Goal: Task Accomplishment & Management: Complete application form

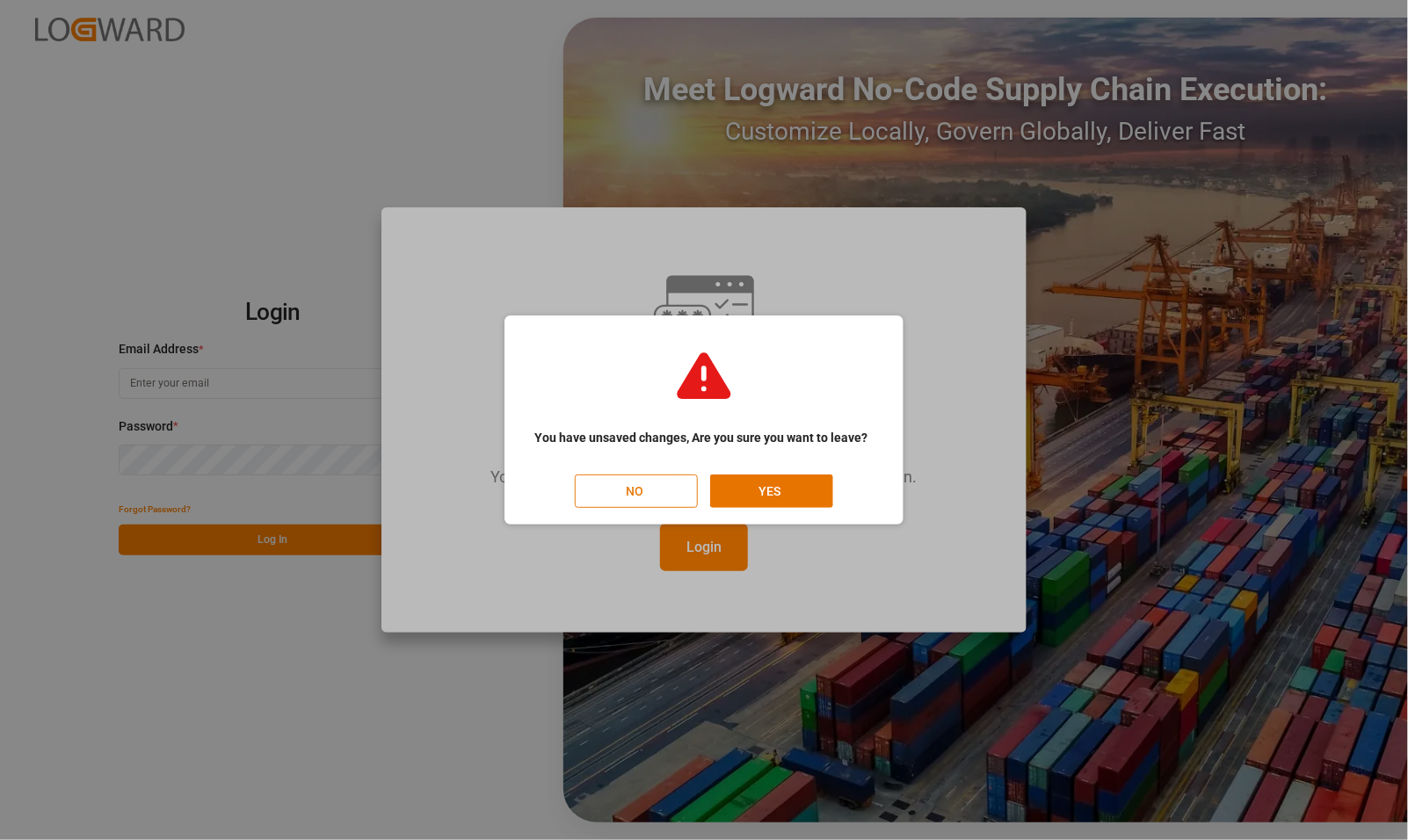
click at [642, 485] on button "NO" at bounding box center [637, 491] width 123 height 34
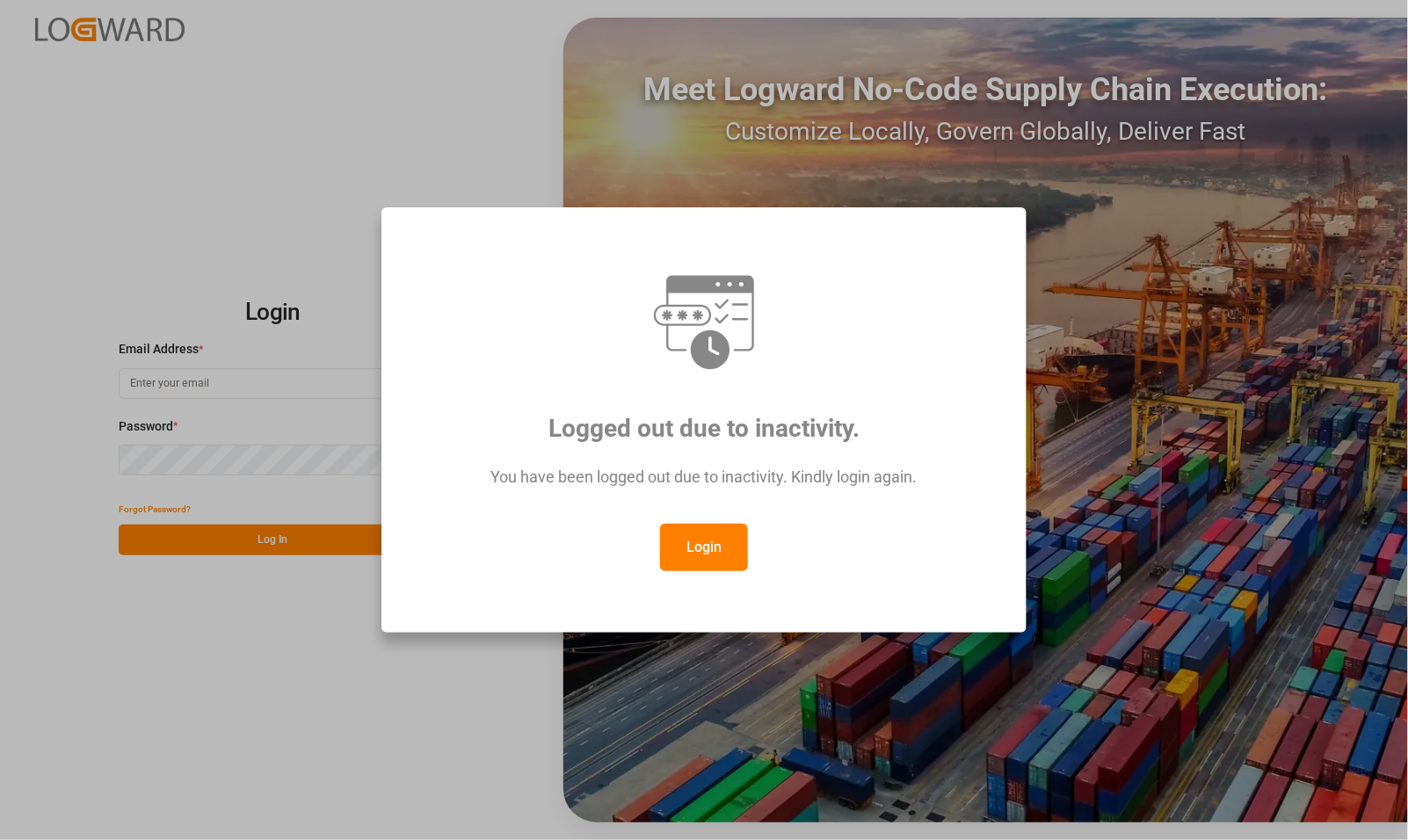
drag, startPoint x: 700, startPoint y: 547, endPoint x: 462, endPoint y: 674, distance: 269.8
click at [462, 674] on div "Logged out due to inactivity. You have been logged out due to inactivity. Kindl…" at bounding box center [704, 420] width 1408 height 840
click at [697, 555] on button "Login" at bounding box center [704, 547] width 88 height 48
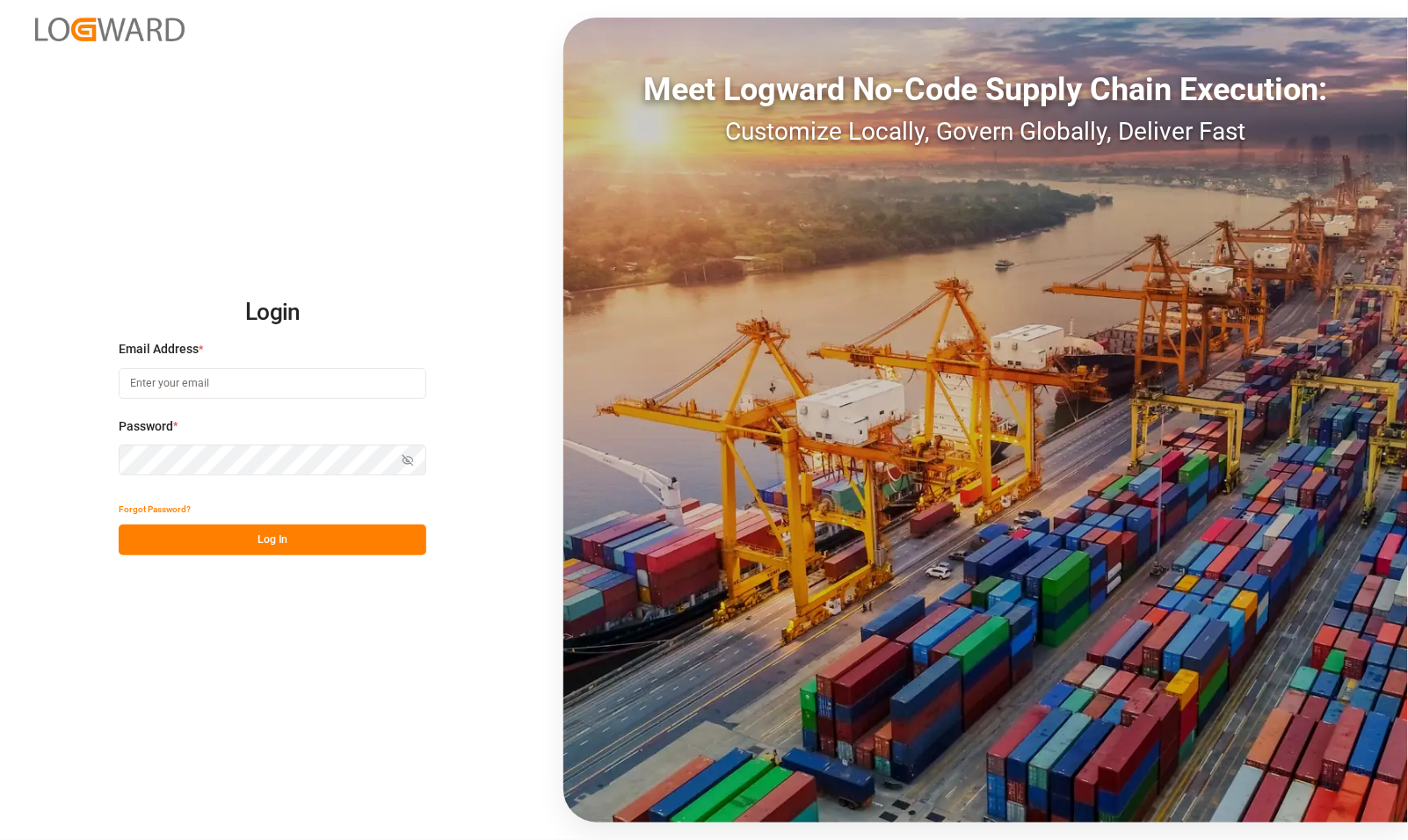
click at [326, 392] on input at bounding box center [272, 383] width 308 height 31
type input "[PERSON_NAME][EMAIL_ADDRESS][PERSON_NAME][DOMAIN_NAME]"
click at [315, 541] on button "Log In" at bounding box center [272, 540] width 308 height 31
click at [208, 507] on div "Forgot Password?" at bounding box center [272, 509] width 308 height 31
click at [215, 534] on button "Log In" at bounding box center [272, 540] width 308 height 31
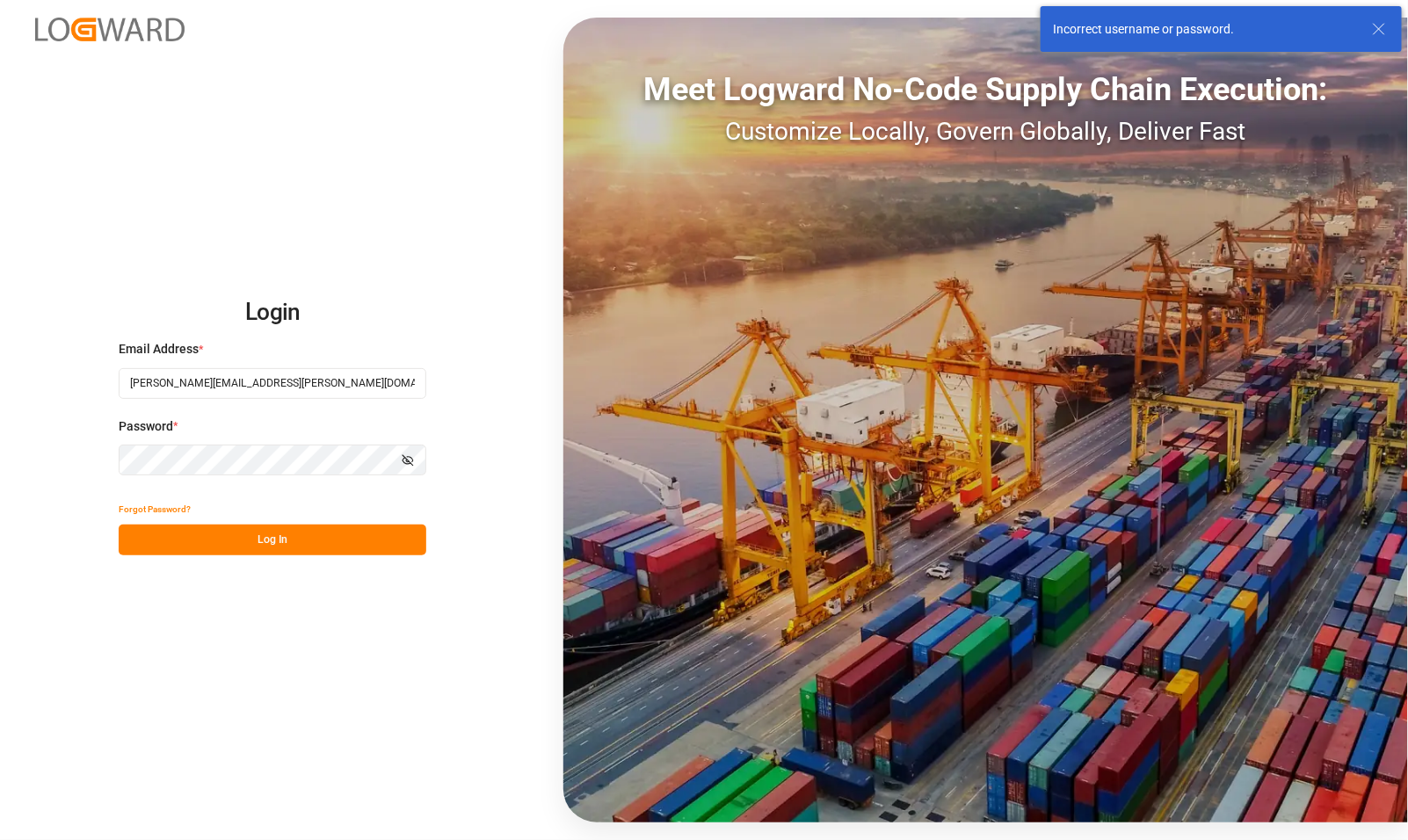
click at [187, 383] on input "[PERSON_NAME][EMAIL_ADDRESS][PERSON_NAME][DOMAIN_NAME]" at bounding box center [272, 383] width 308 height 31
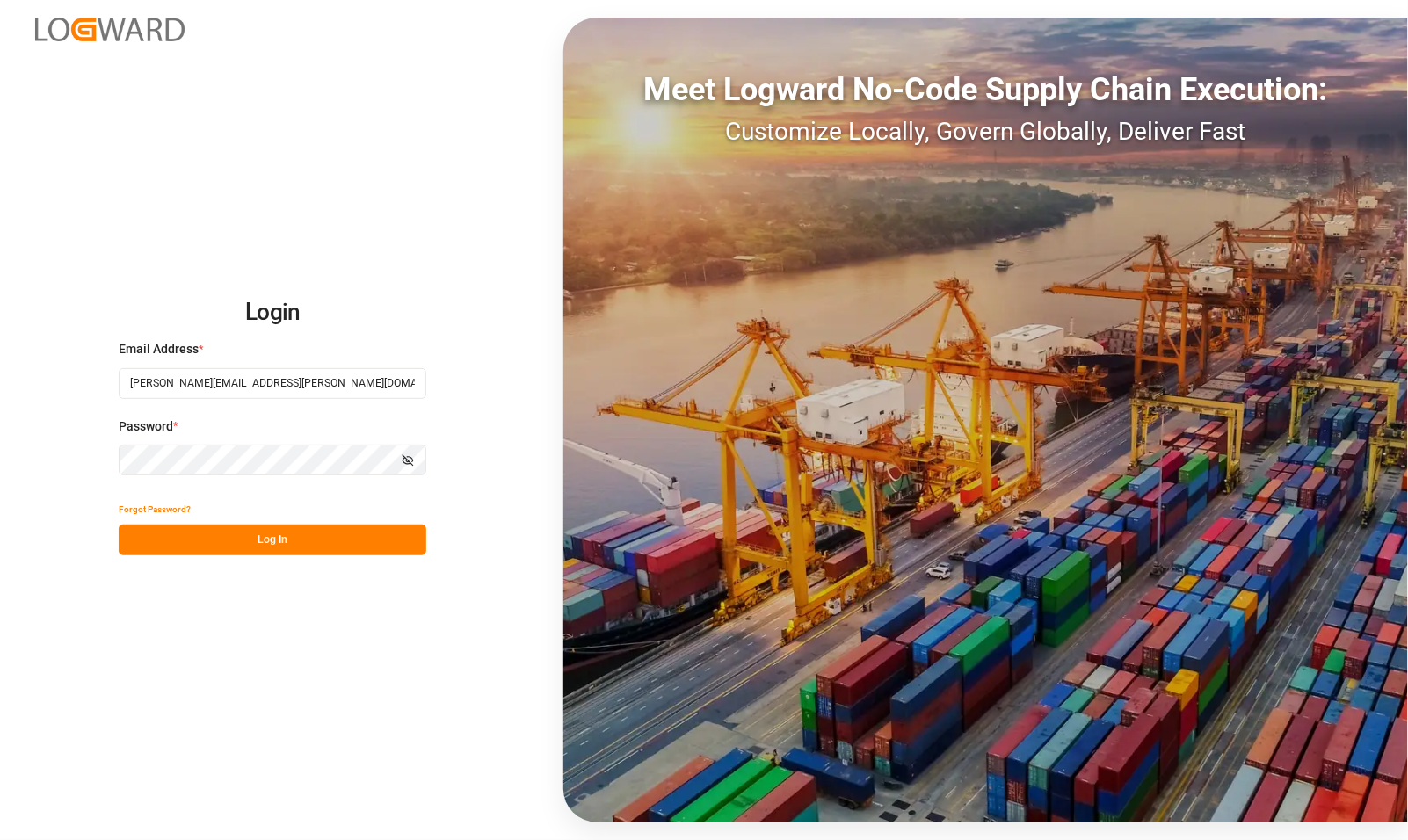
click at [19, 457] on div "Login Email Address * [PERSON_NAME][EMAIL_ADDRESS][PERSON_NAME][DOMAIN_NAME] Pa…" at bounding box center [704, 420] width 1408 height 840
click at [358, 528] on button "Log In" at bounding box center [272, 540] width 308 height 31
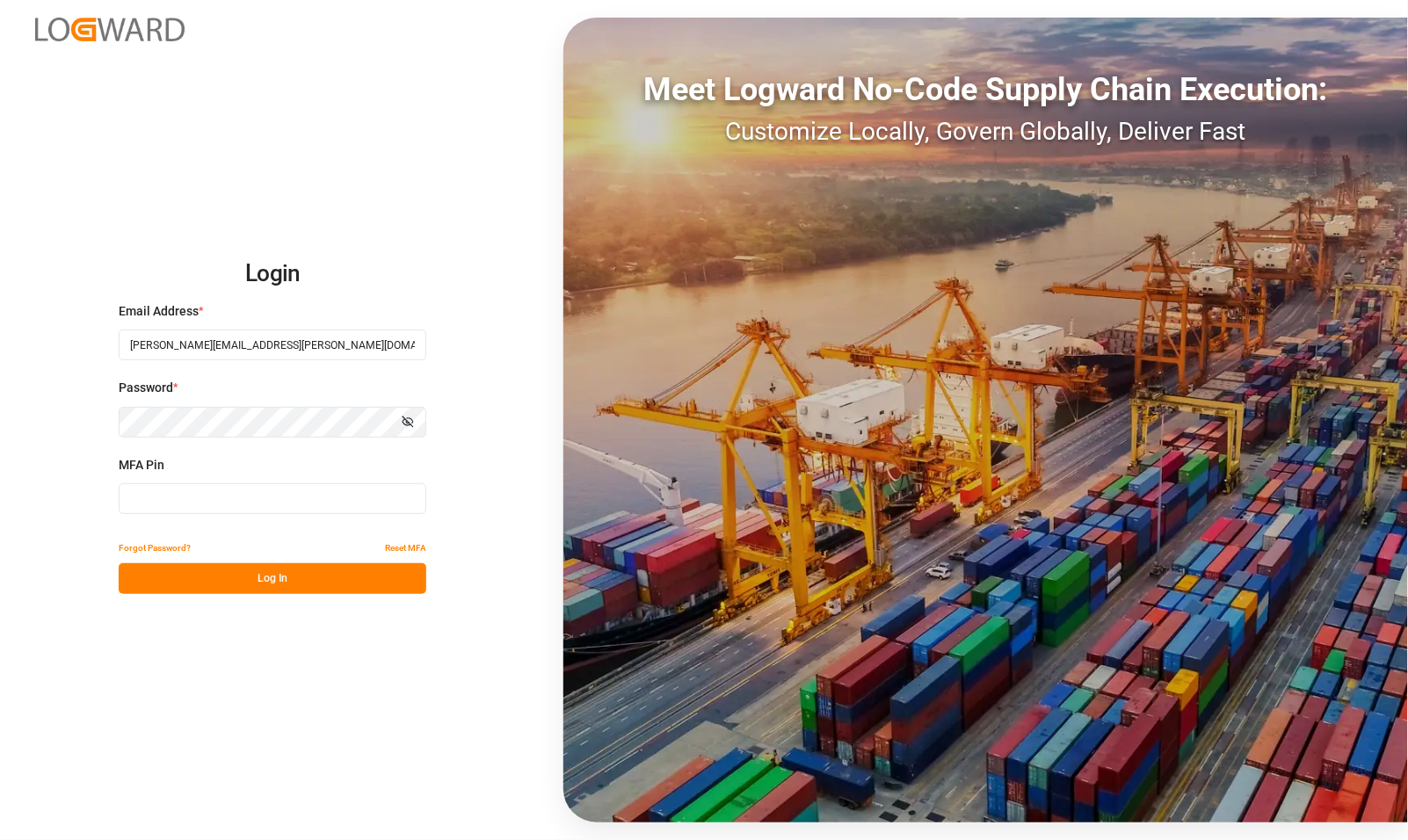
click at [214, 499] on input at bounding box center [272, 499] width 308 height 31
type input "065622"
click at [199, 578] on button "Log In" at bounding box center [272, 578] width 308 height 31
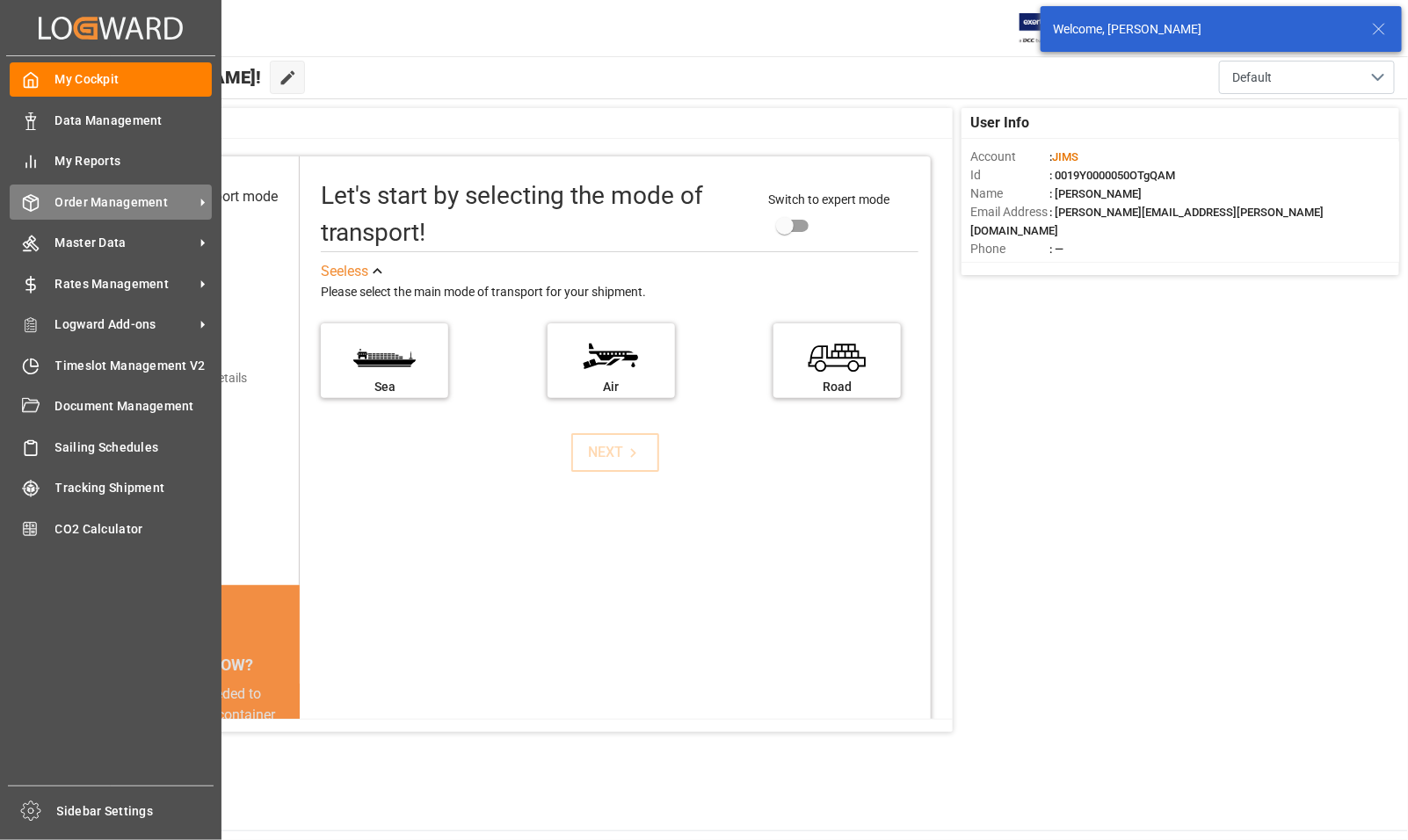
click at [85, 195] on span "Order Management" at bounding box center [124, 202] width 139 height 19
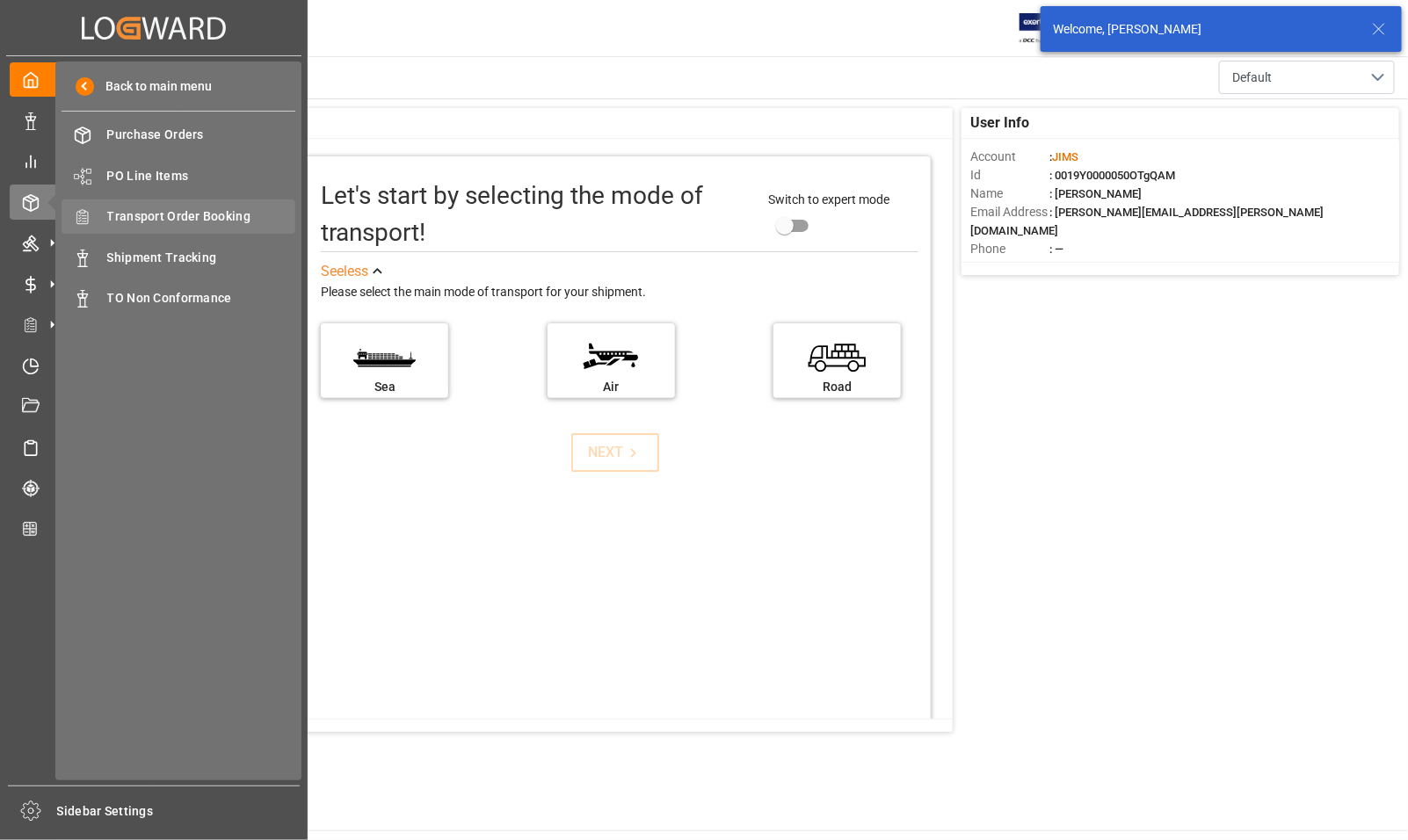
click at [207, 208] on span "Transport Order Booking" at bounding box center [201, 217] width 189 height 19
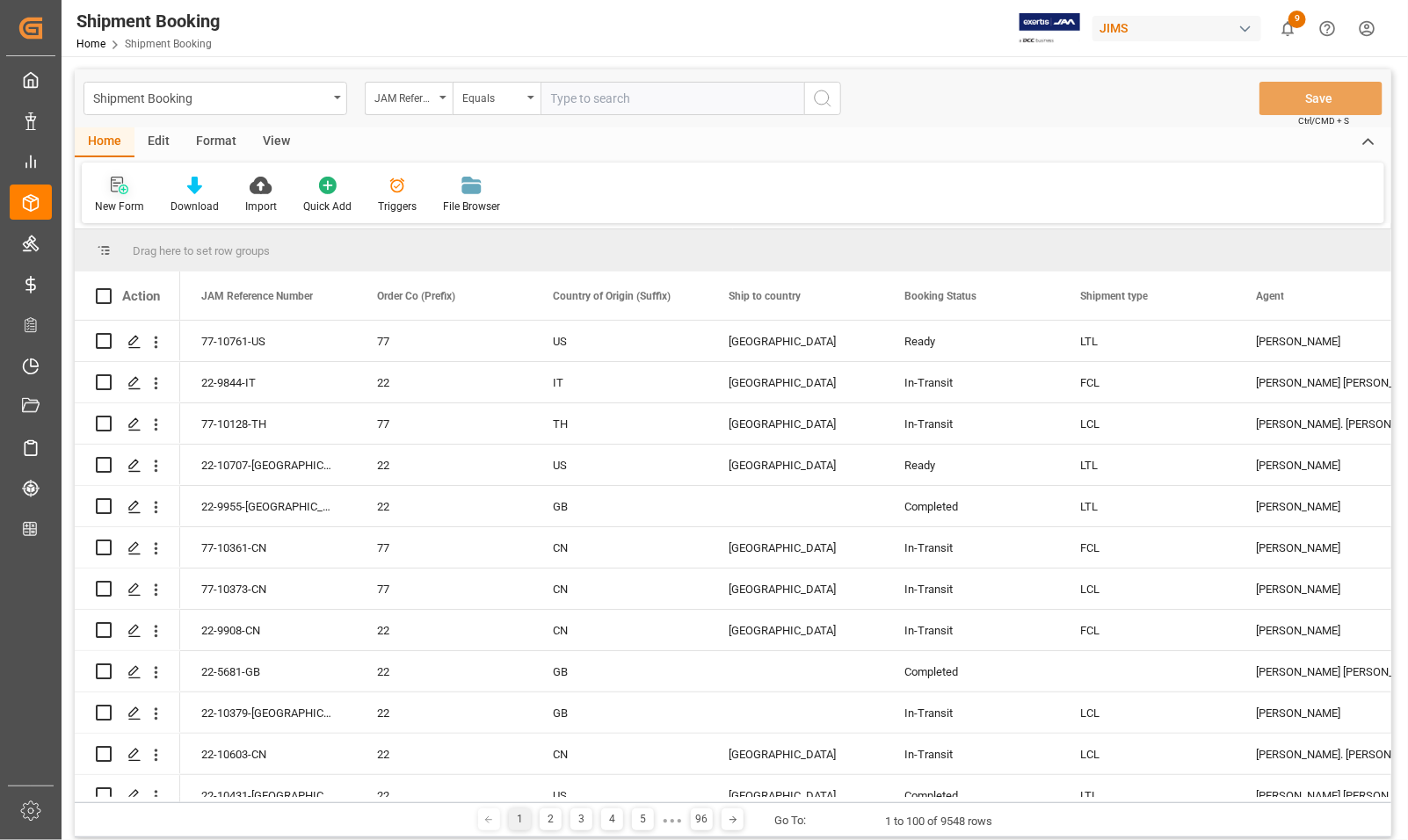
click at [120, 192] on icon at bounding box center [119, 186] width 18 height 18
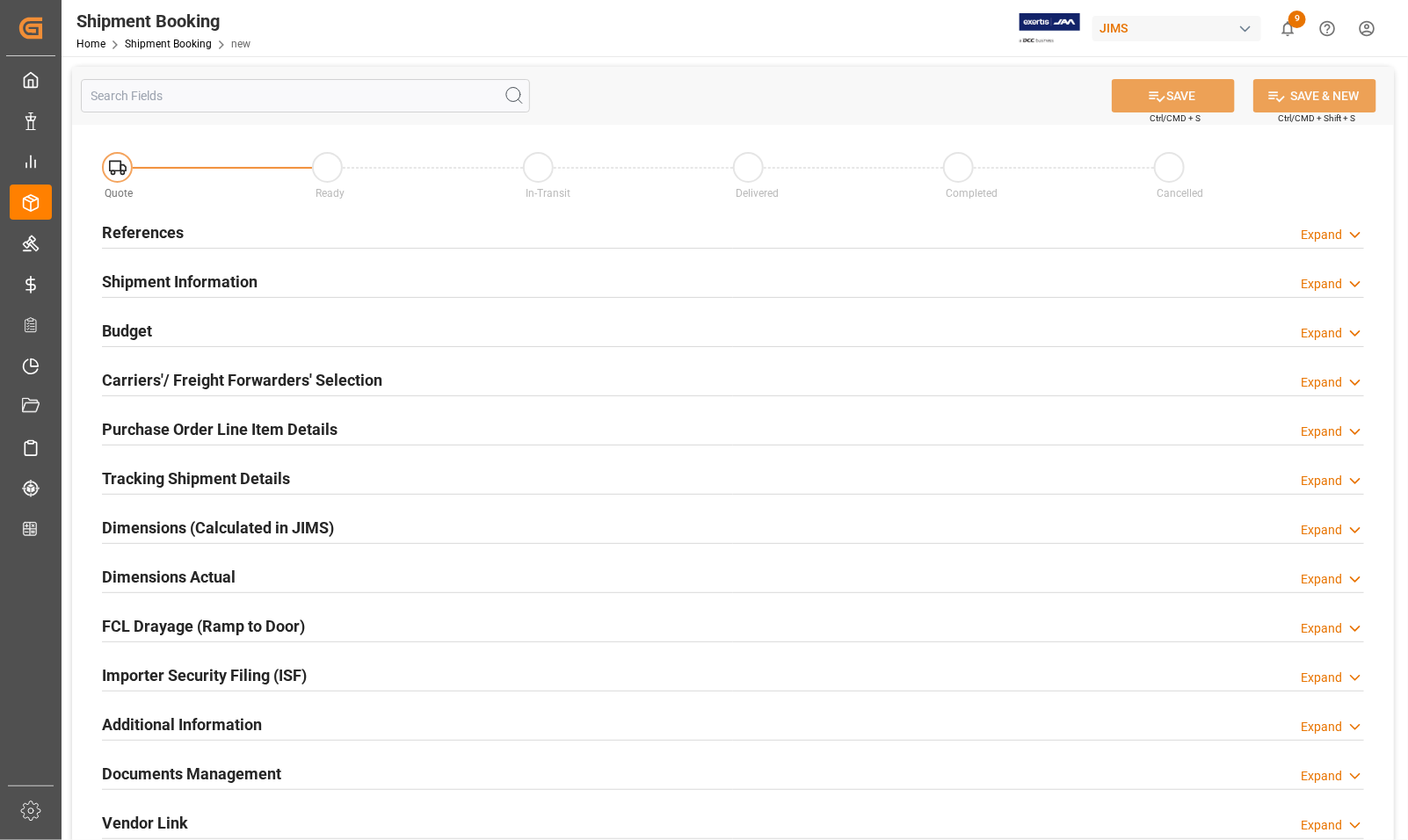
click at [146, 233] on h2 "References" at bounding box center [143, 232] width 82 height 23
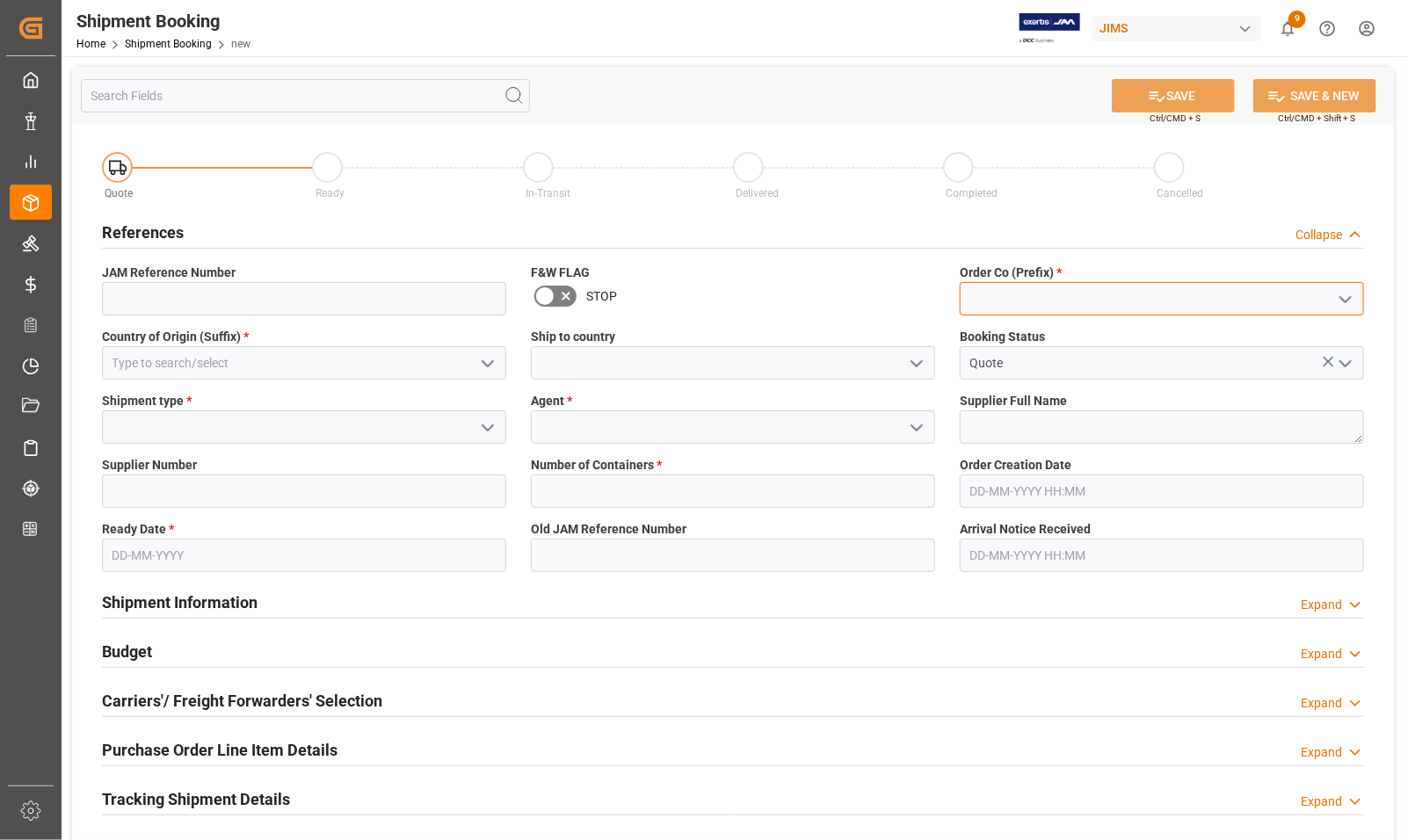
click at [1147, 301] on input at bounding box center [1163, 299] width 405 height 34
click at [1350, 297] on polyline "open menu" at bounding box center [1346, 300] width 10 height 6
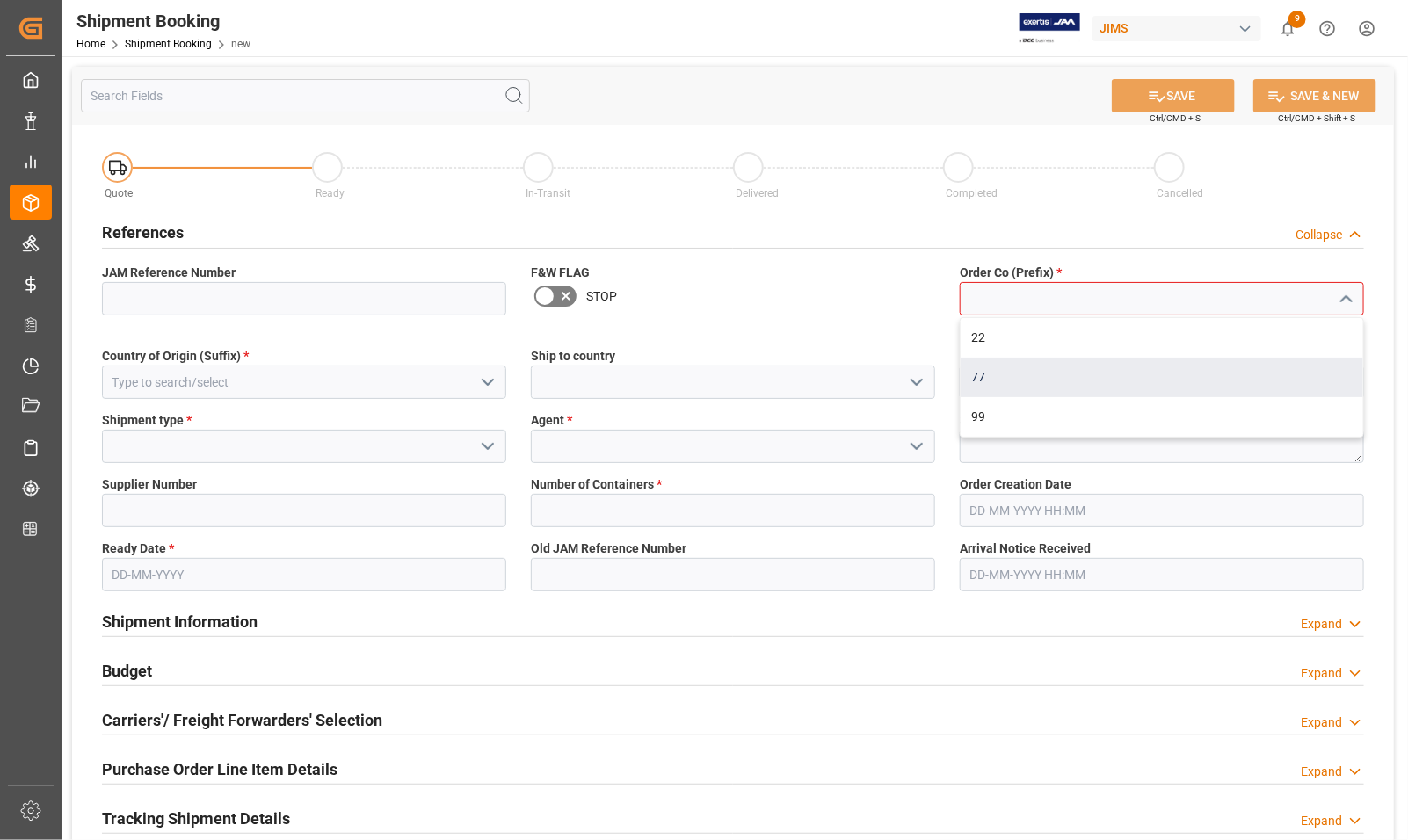
click at [1132, 379] on div "77" at bounding box center [1163, 378] width 403 height 39
type input "77"
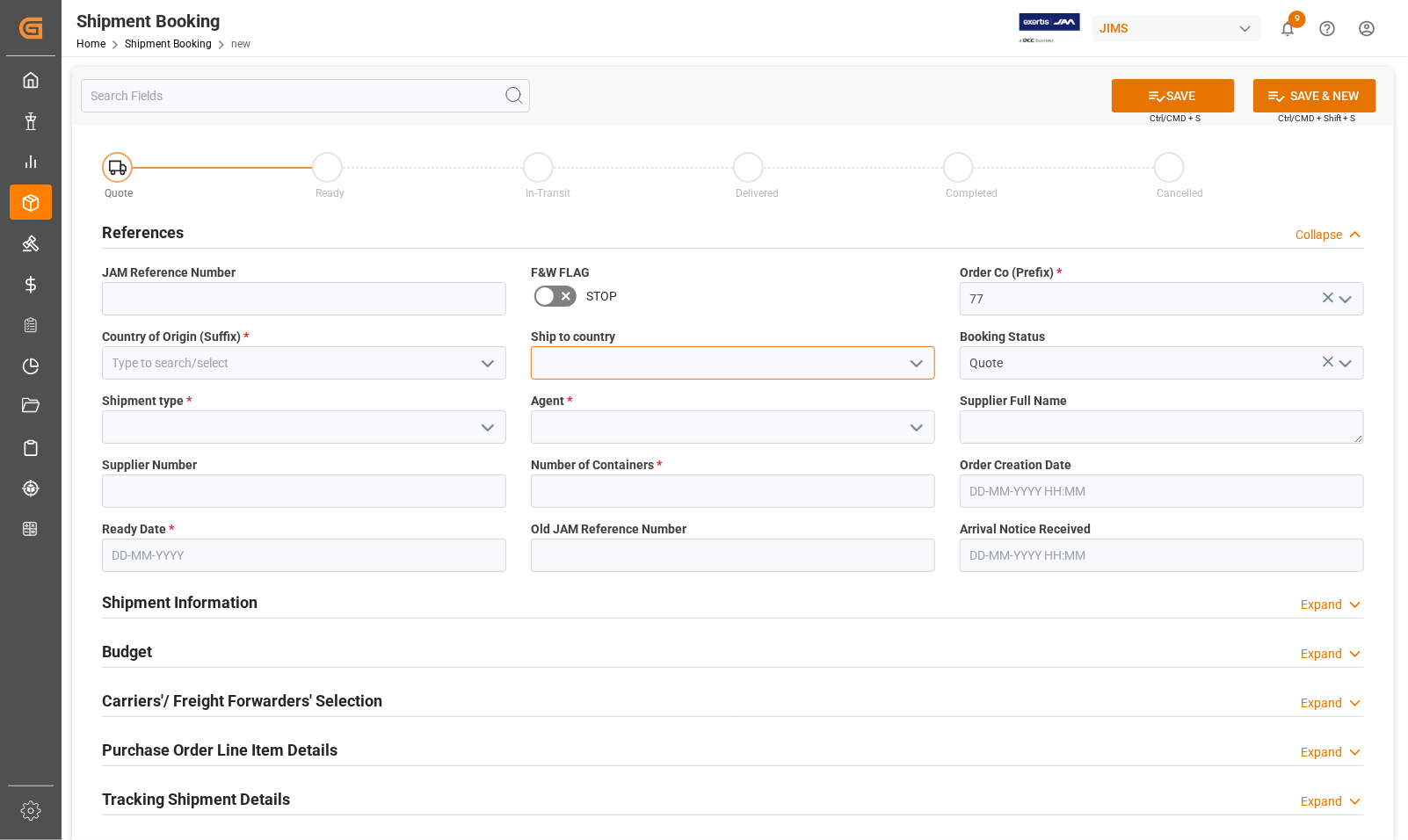
click at [595, 362] on input at bounding box center [733, 363] width 405 height 34
click at [915, 362] on polyline "open menu" at bounding box center [917, 365] width 10 height 6
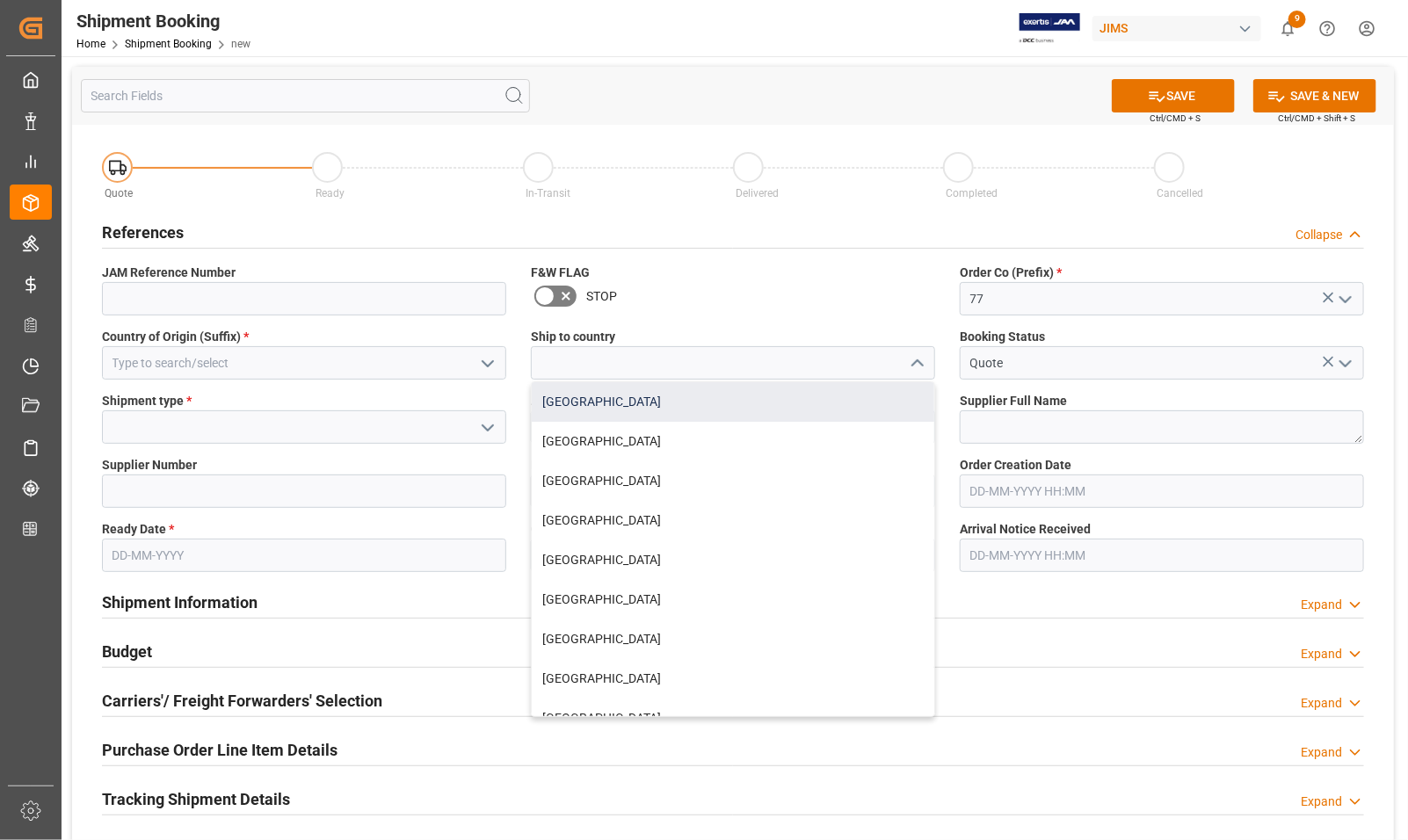
click at [638, 408] on div "[GEOGRAPHIC_DATA]" at bounding box center [733, 402] width 403 height 39
type input "[GEOGRAPHIC_DATA]"
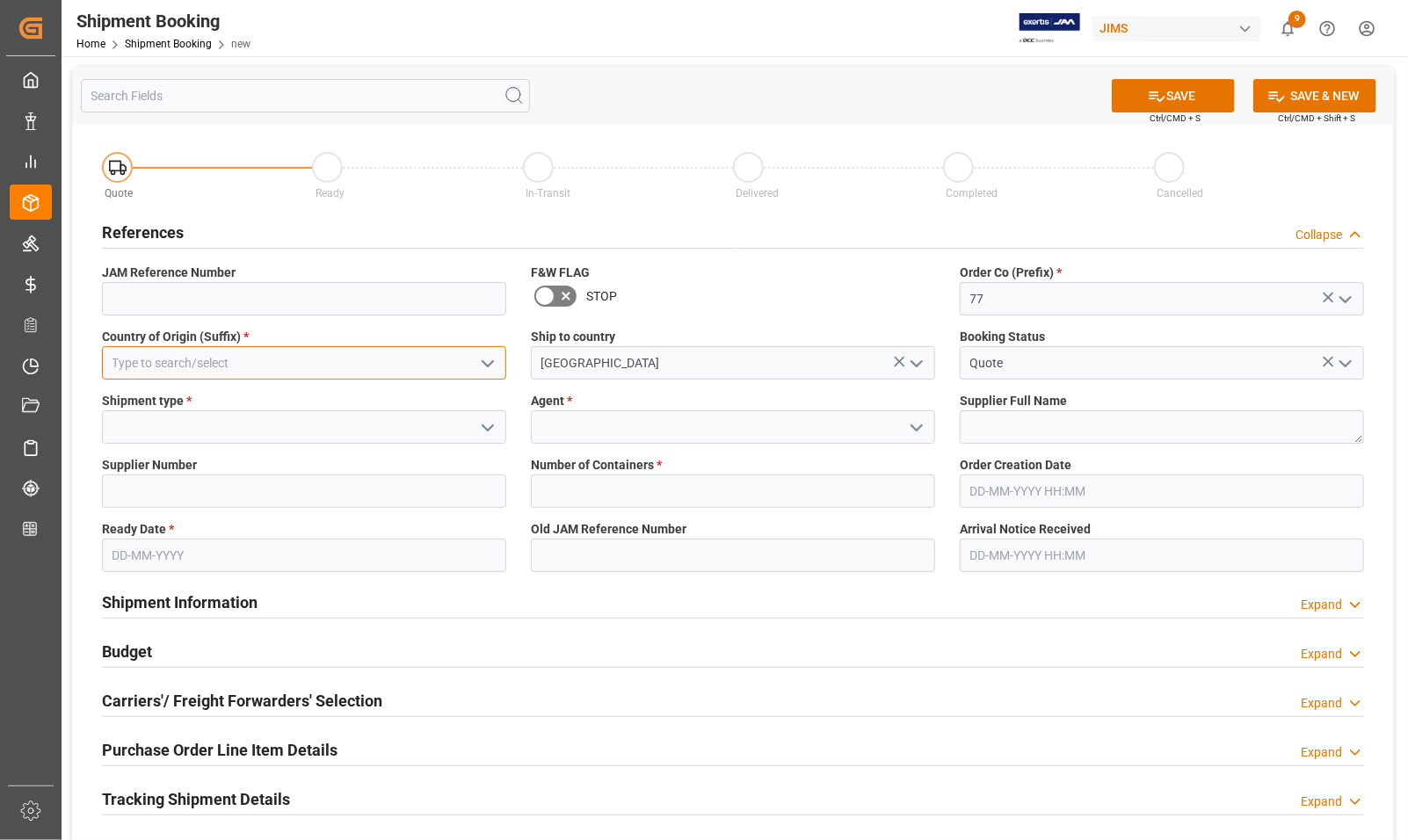
click at [328, 352] on input at bounding box center [304, 363] width 405 height 34
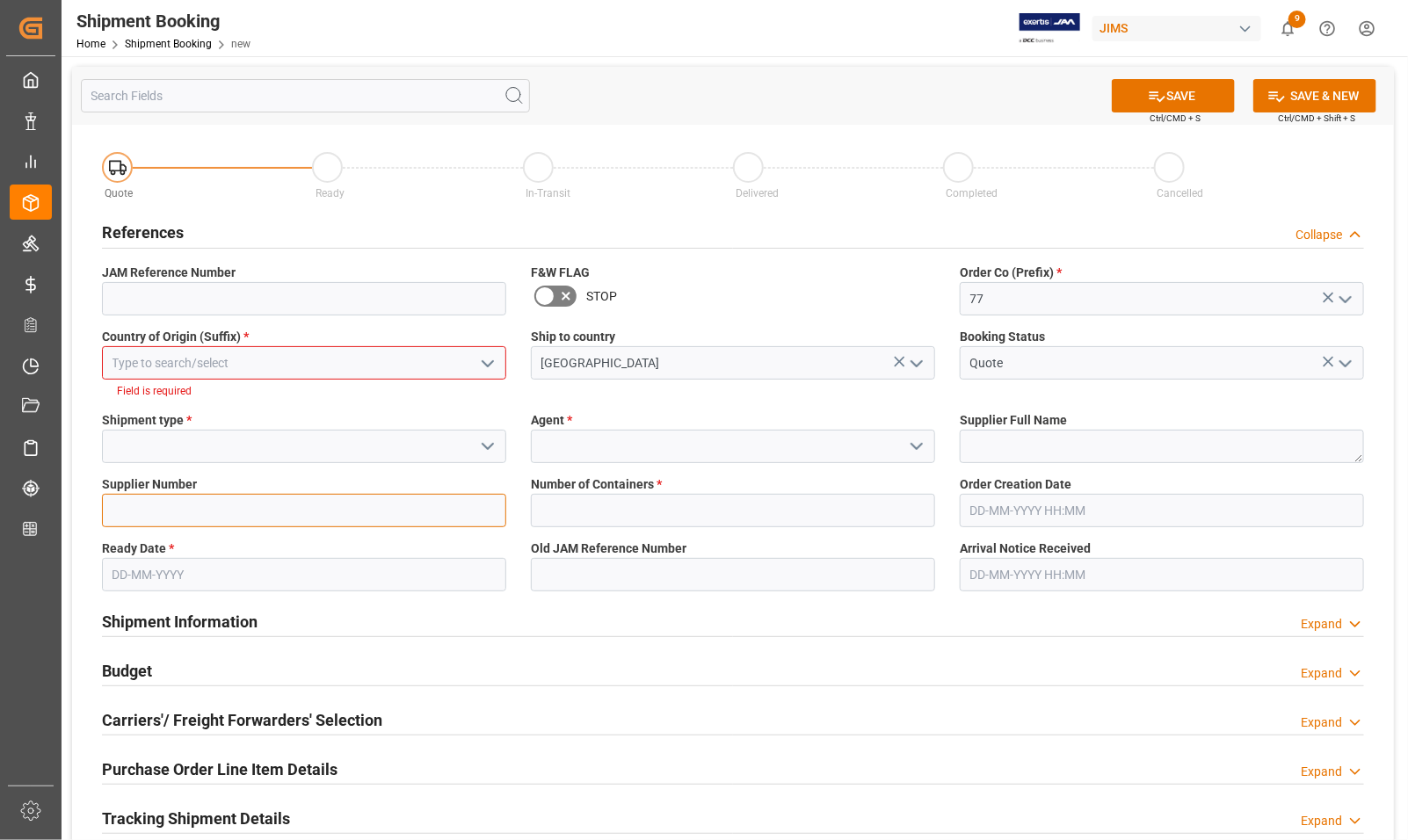
click at [200, 516] on input at bounding box center [304, 511] width 405 height 34
type input "767320"
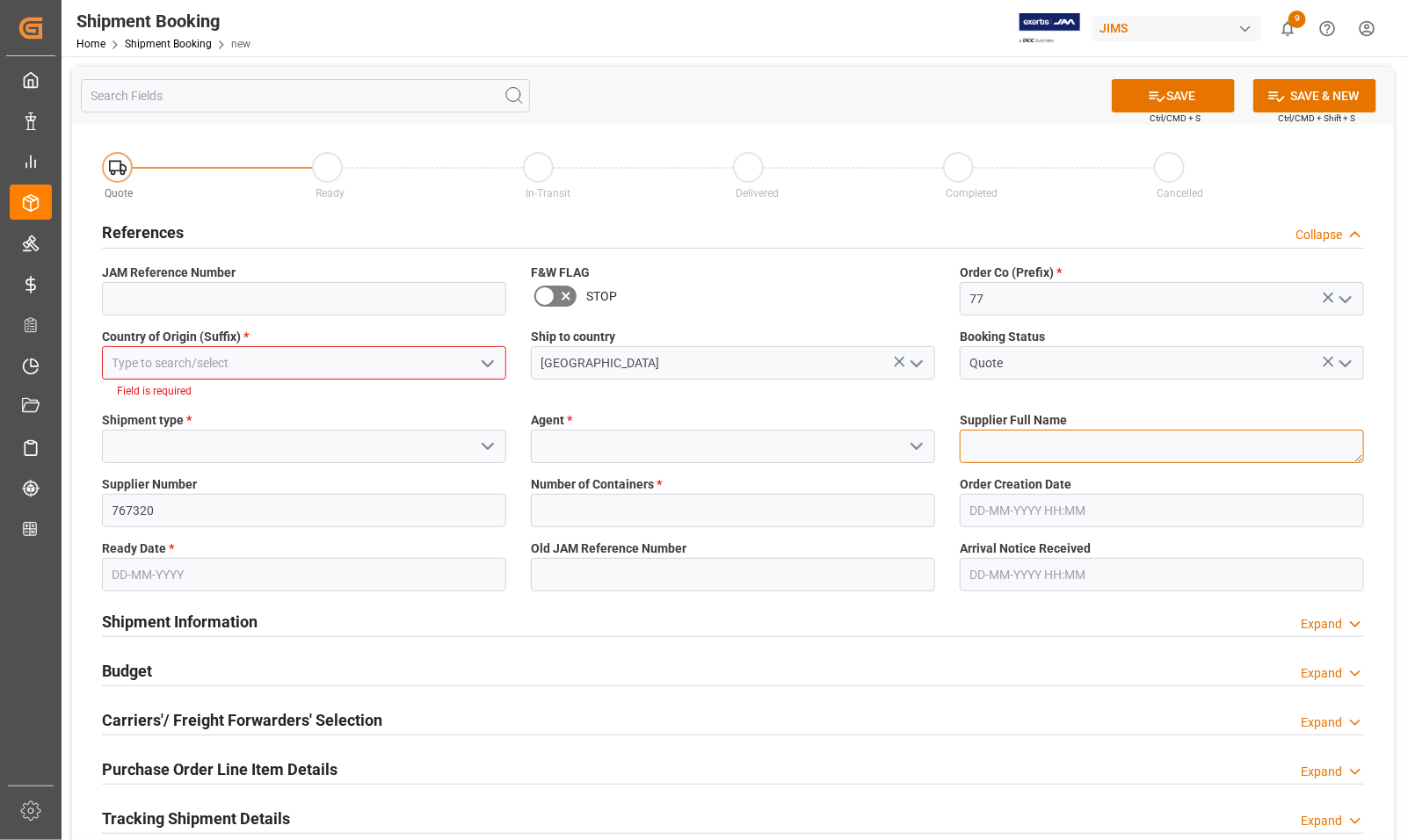
click at [987, 447] on textarea at bounding box center [1163, 447] width 405 height 34
type textarea "Innovative Technology"
click at [249, 570] on input "text" at bounding box center [304, 575] width 405 height 34
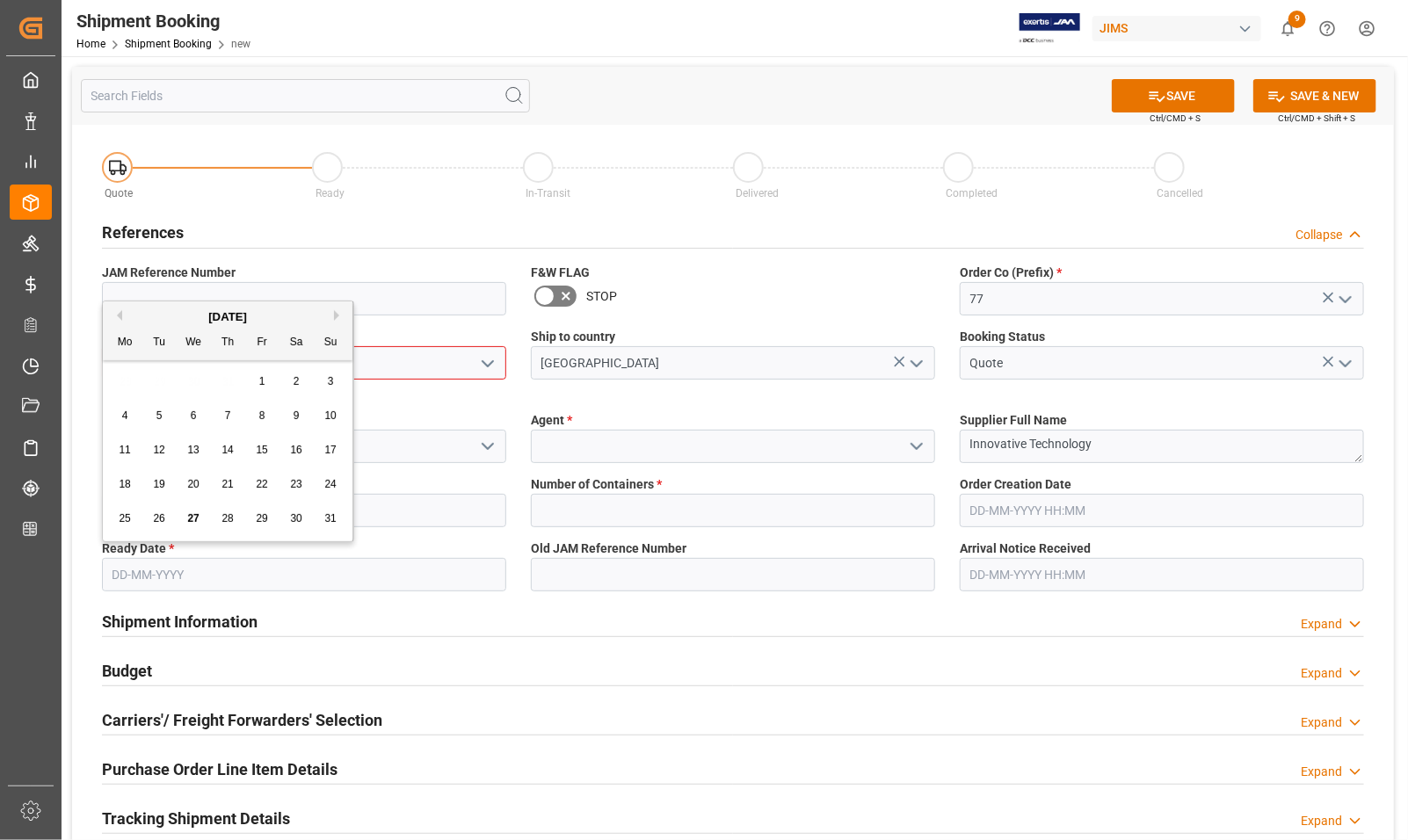
click at [120, 533] on div "25 26 27 28 29 30 31" at bounding box center [228, 518] width 240 height 34
click at [337, 310] on button "Next Month" at bounding box center [338, 315] width 10 height 10
click at [159, 449] on span "16" at bounding box center [159, 449] width 11 height 12
type input "[DATE]"
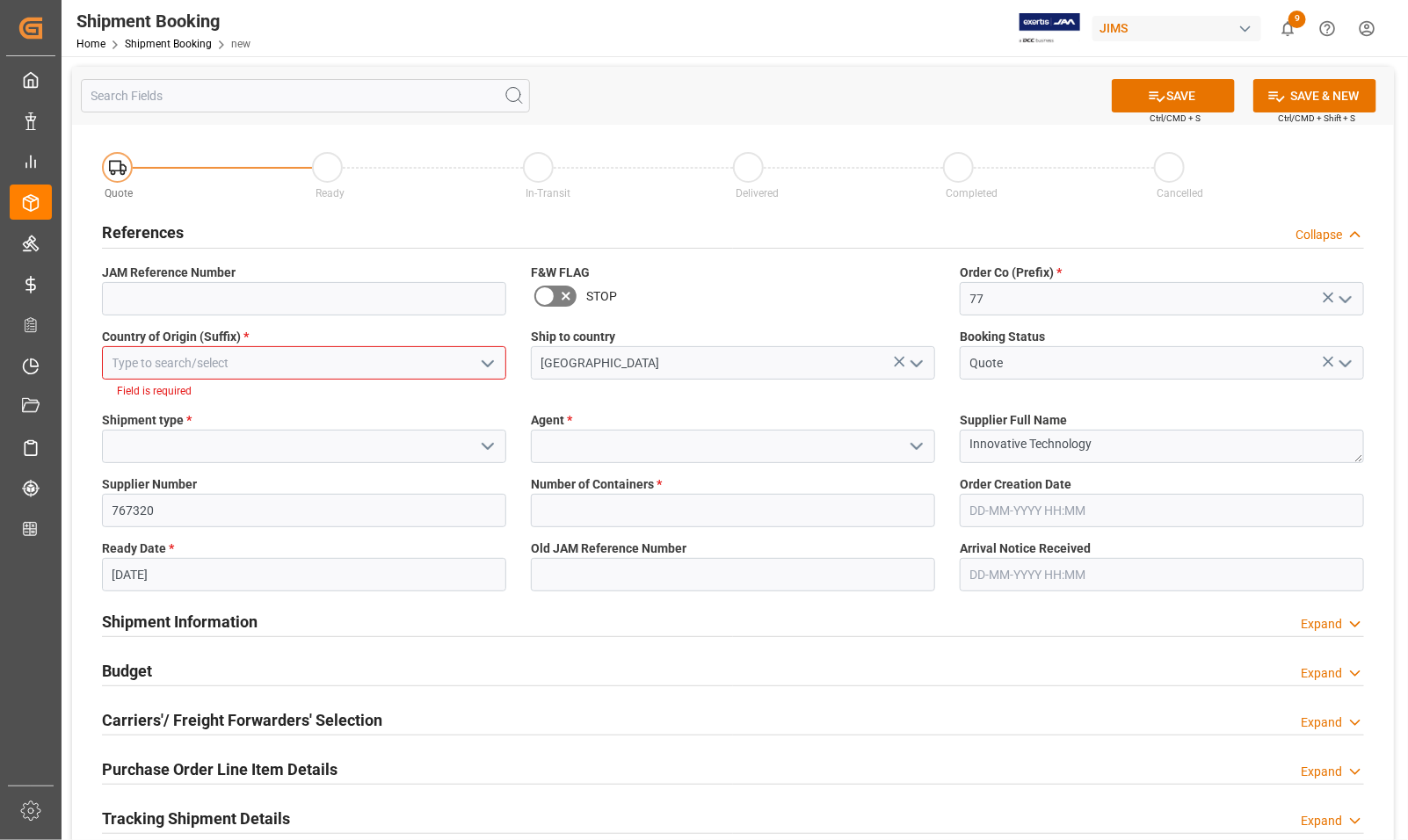
click at [299, 359] on input at bounding box center [304, 363] width 405 height 34
click at [486, 365] on polyline "open menu" at bounding box center [488, 365] width 10 height 6
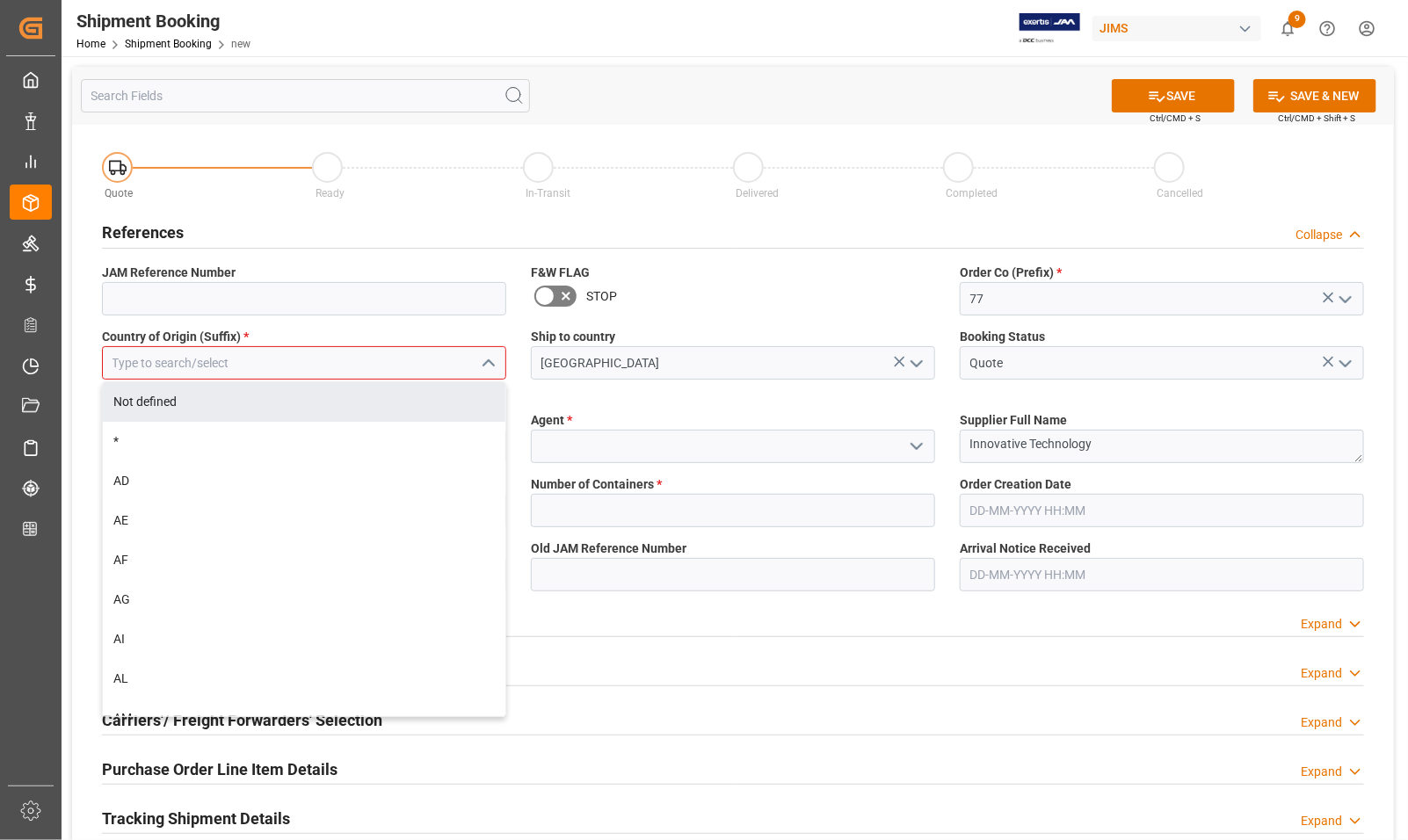
click at [200, 363] on input at bounding box center [304, 363] width 405 height 34
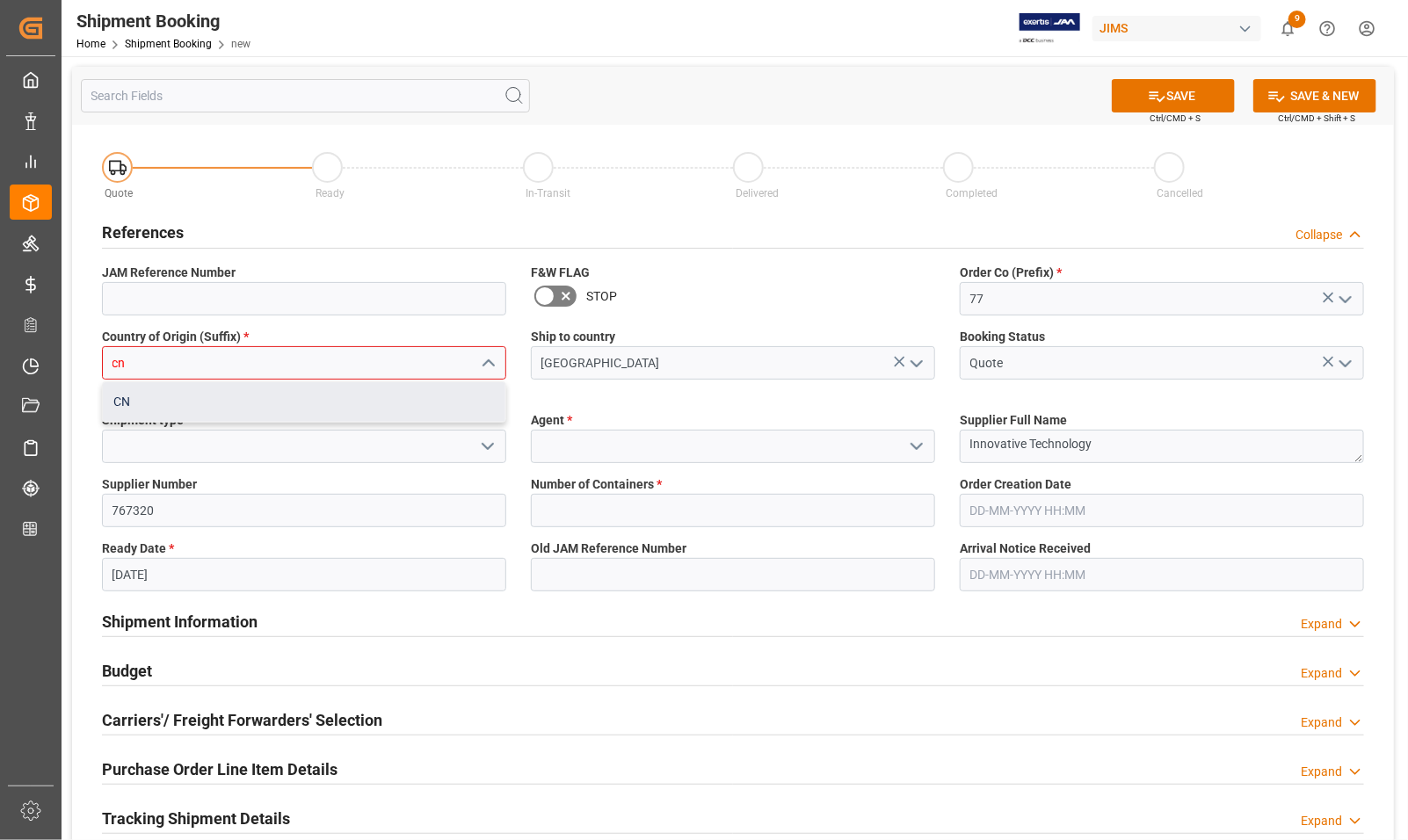
click at [183, 393] on div "CN" at bounding box center [304, 402] width 403 height 39
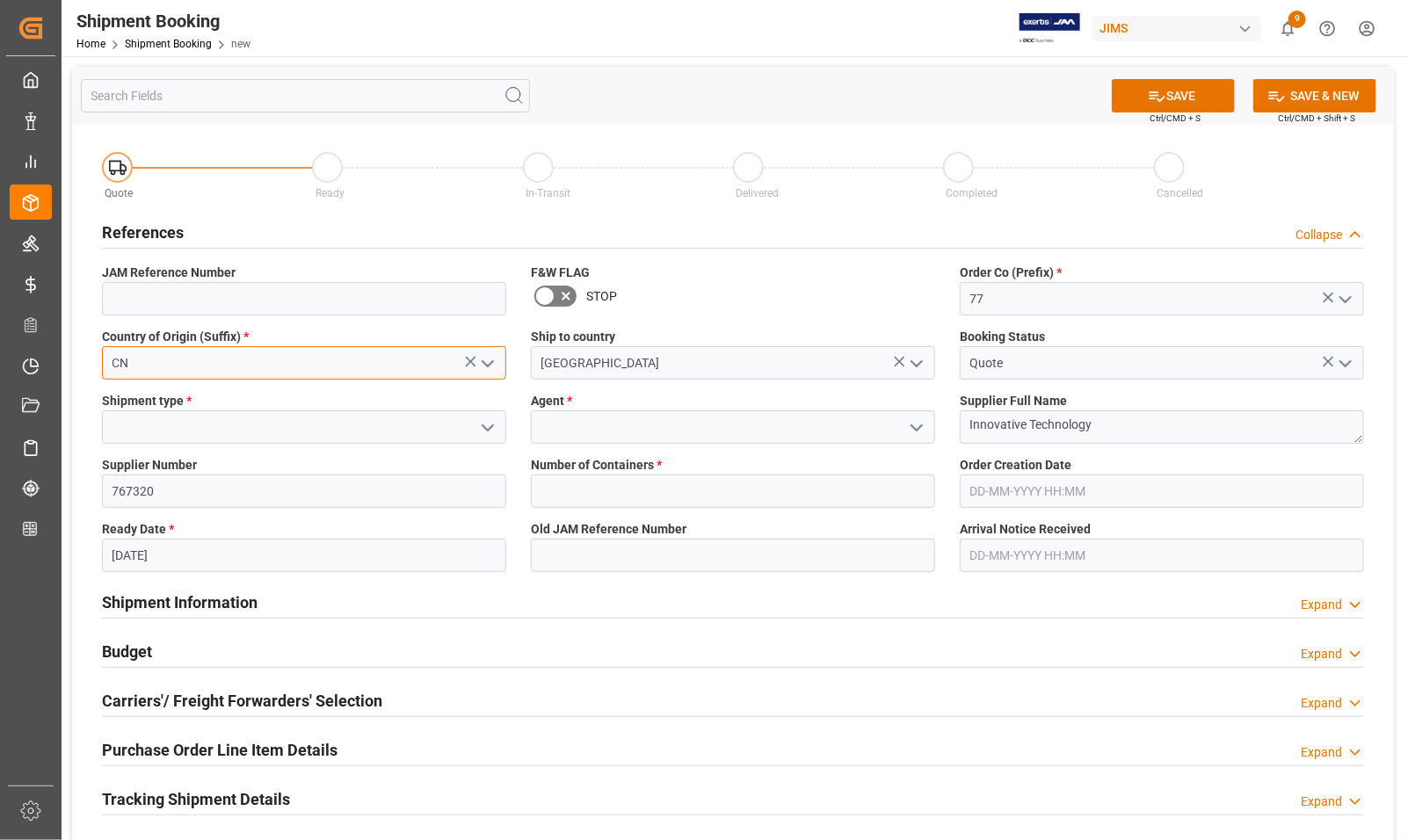
type input "CN"
click at [488, 427] on icon "open menu" at bounding box center [488, 428] width 21 height 21
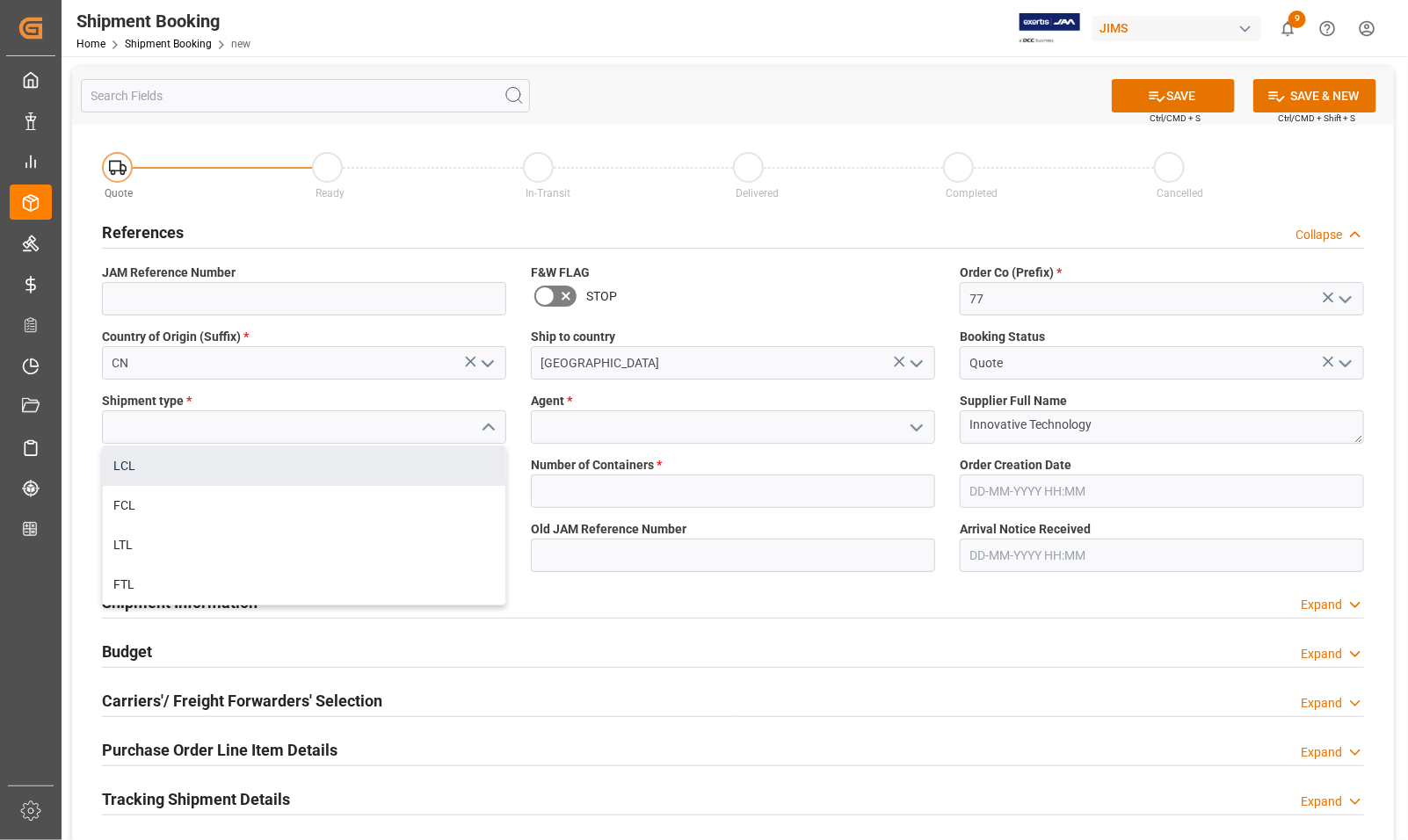
click at [205, 458] on div "LCL" at bounding box center [304, 466] width 403 height 39
type input "LCL"
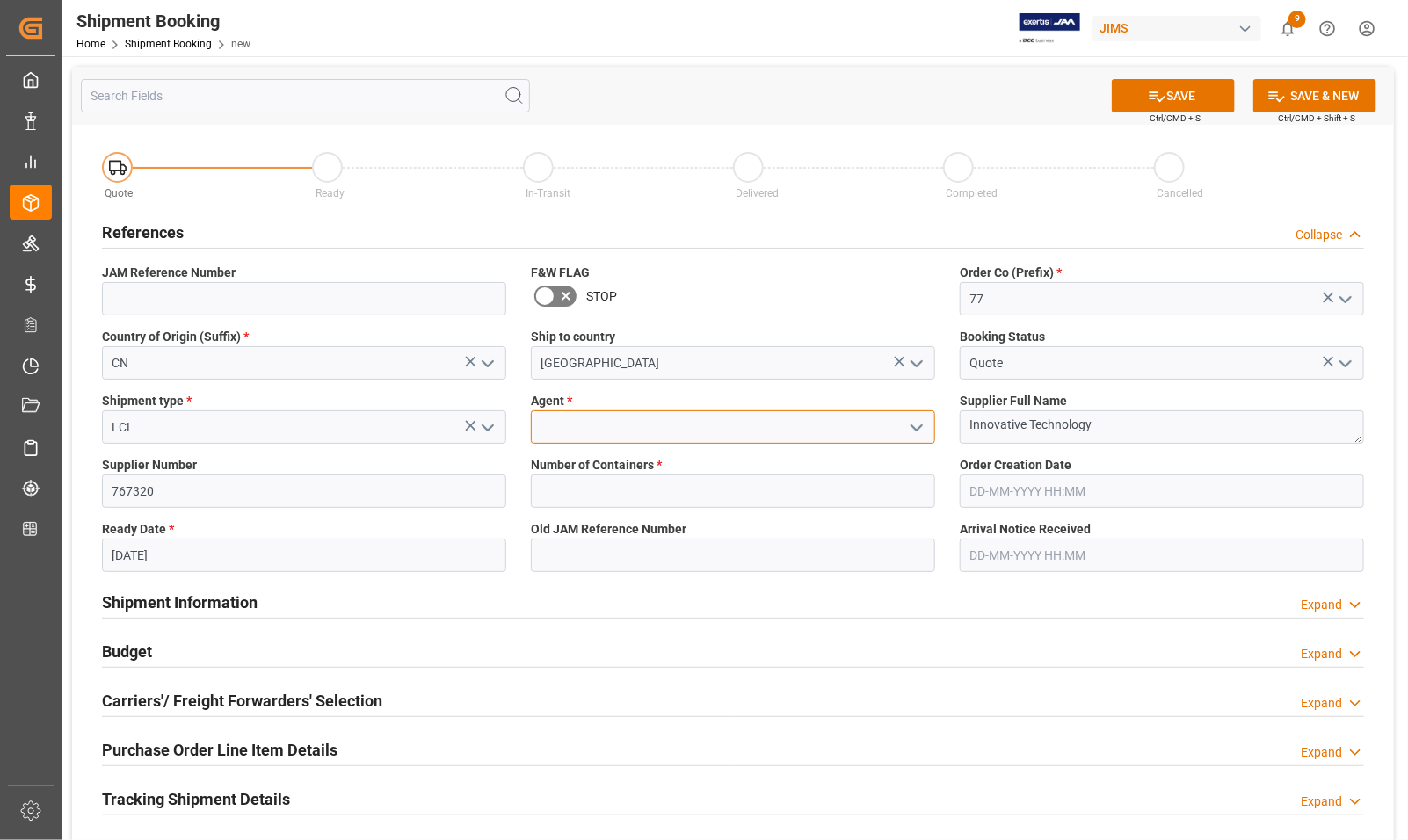
click at [716, 426] on input at bounding box center [733, 427] width 405 height 34
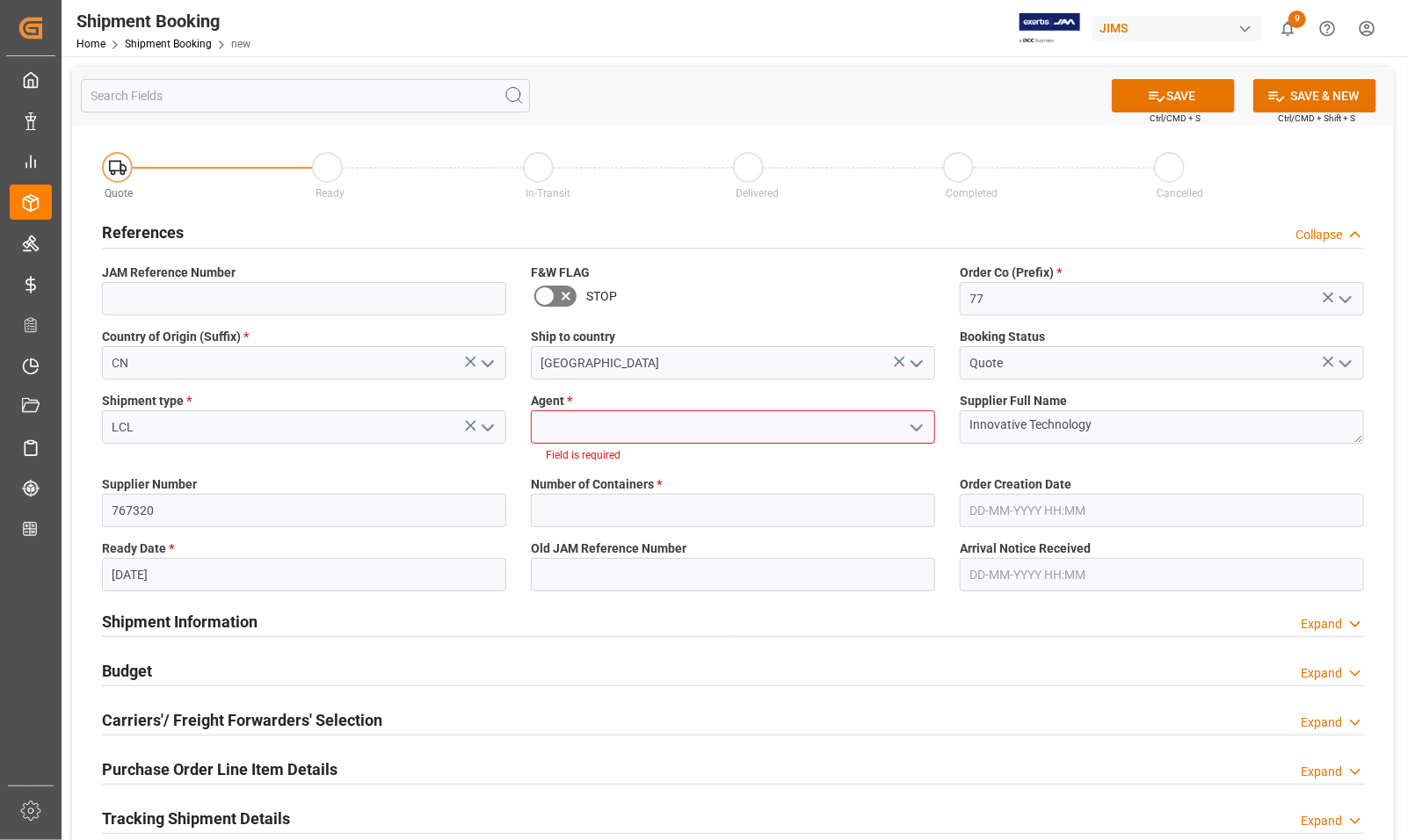
click at [917, 426] on icon "open menu" at bounding box center [917, 428] width 21 height 21
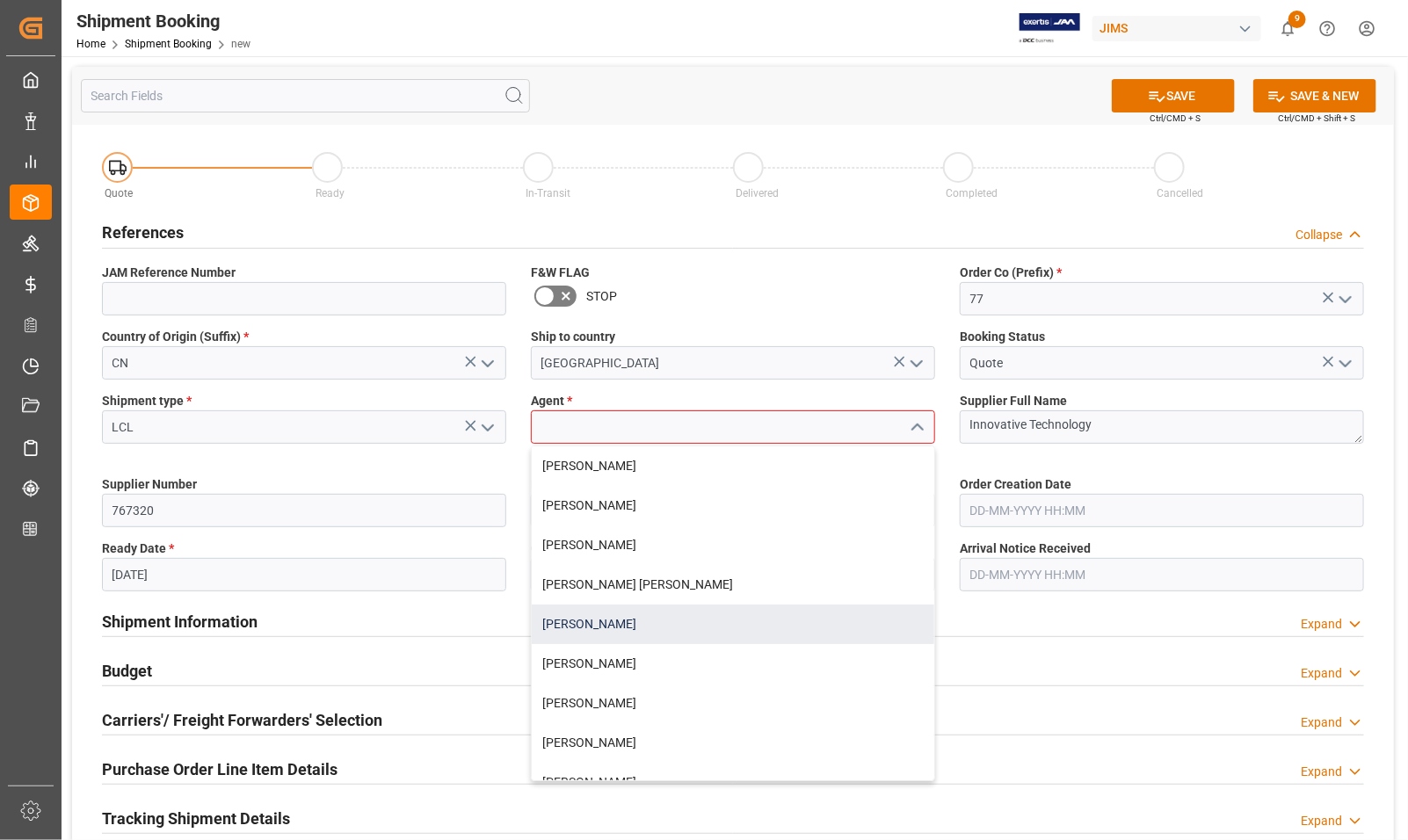
click at [635, 617] on div "[PERSON_NAME]" at bounding box center [733, 625] width 403 height 39
type input "[PERSON_NAME]"
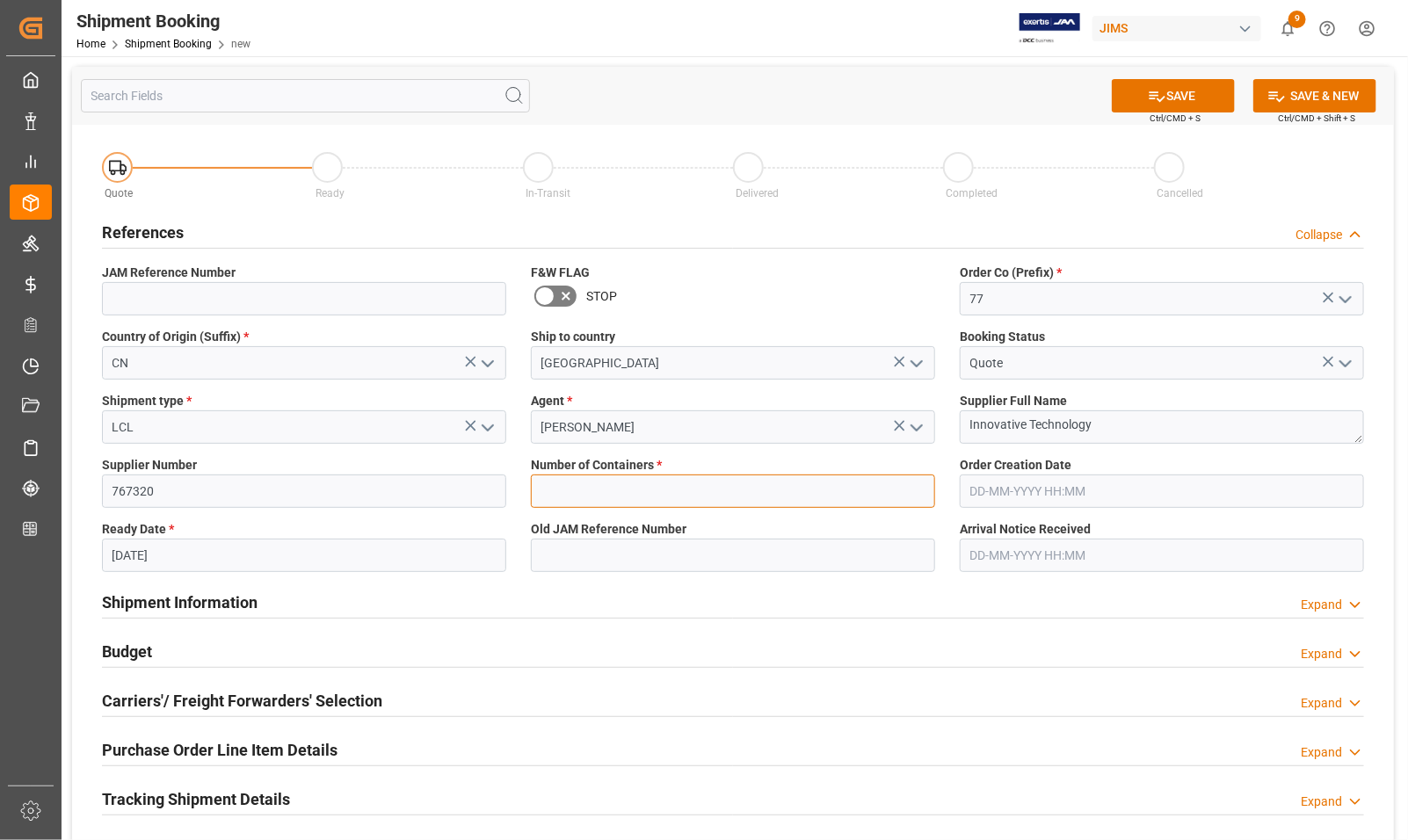
click at [556, 486] on input "text" at bounding box center [733, 491] width 405 height 34
type input "0"
click at [1125, 95] on button "SAVE" at bounding box center [1174, 96] width 123 height 34
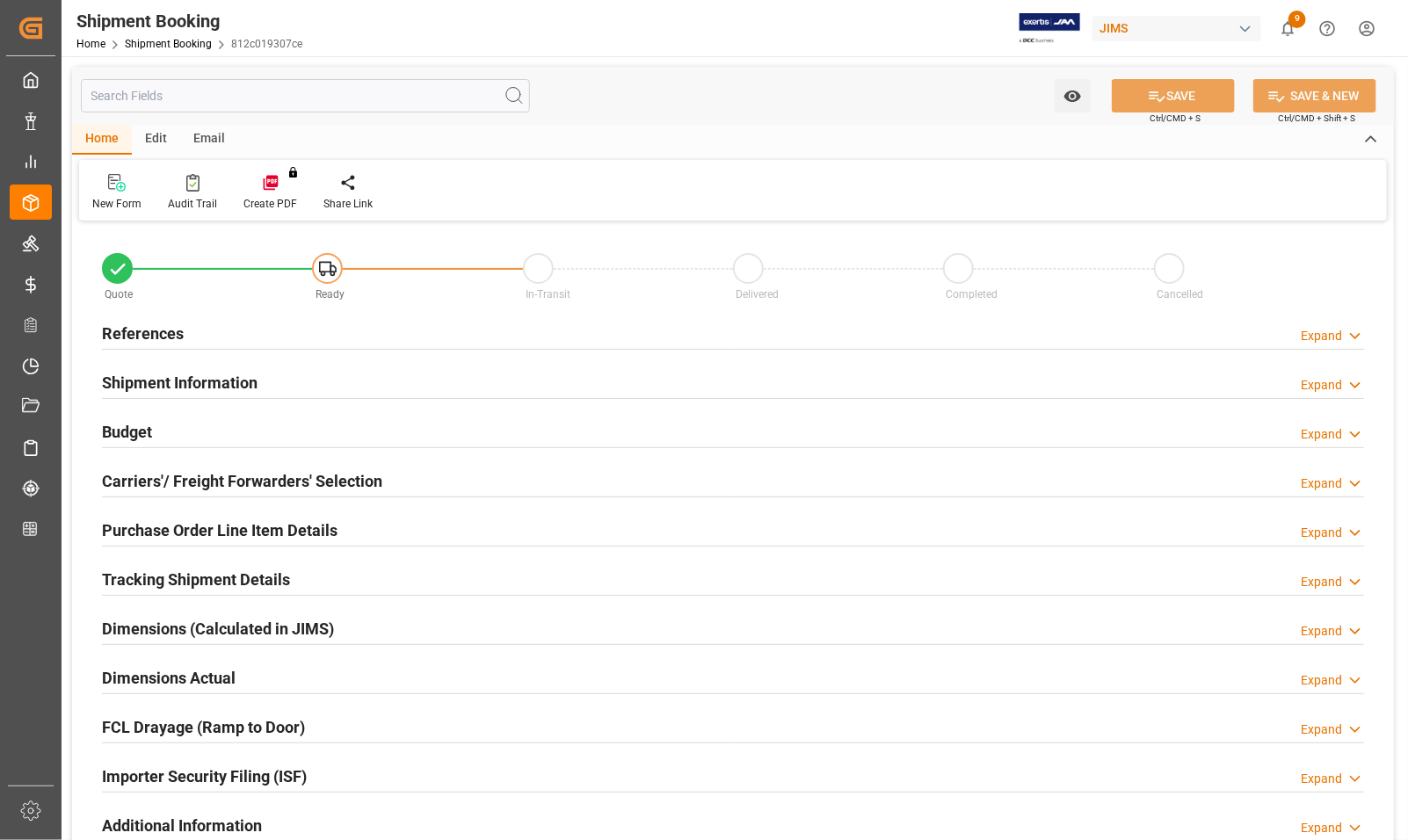
type input "0"
type input "[DATE]"
click at [134, 334] on h2 "References" at bounding box center [143, 333] width 82 height 23
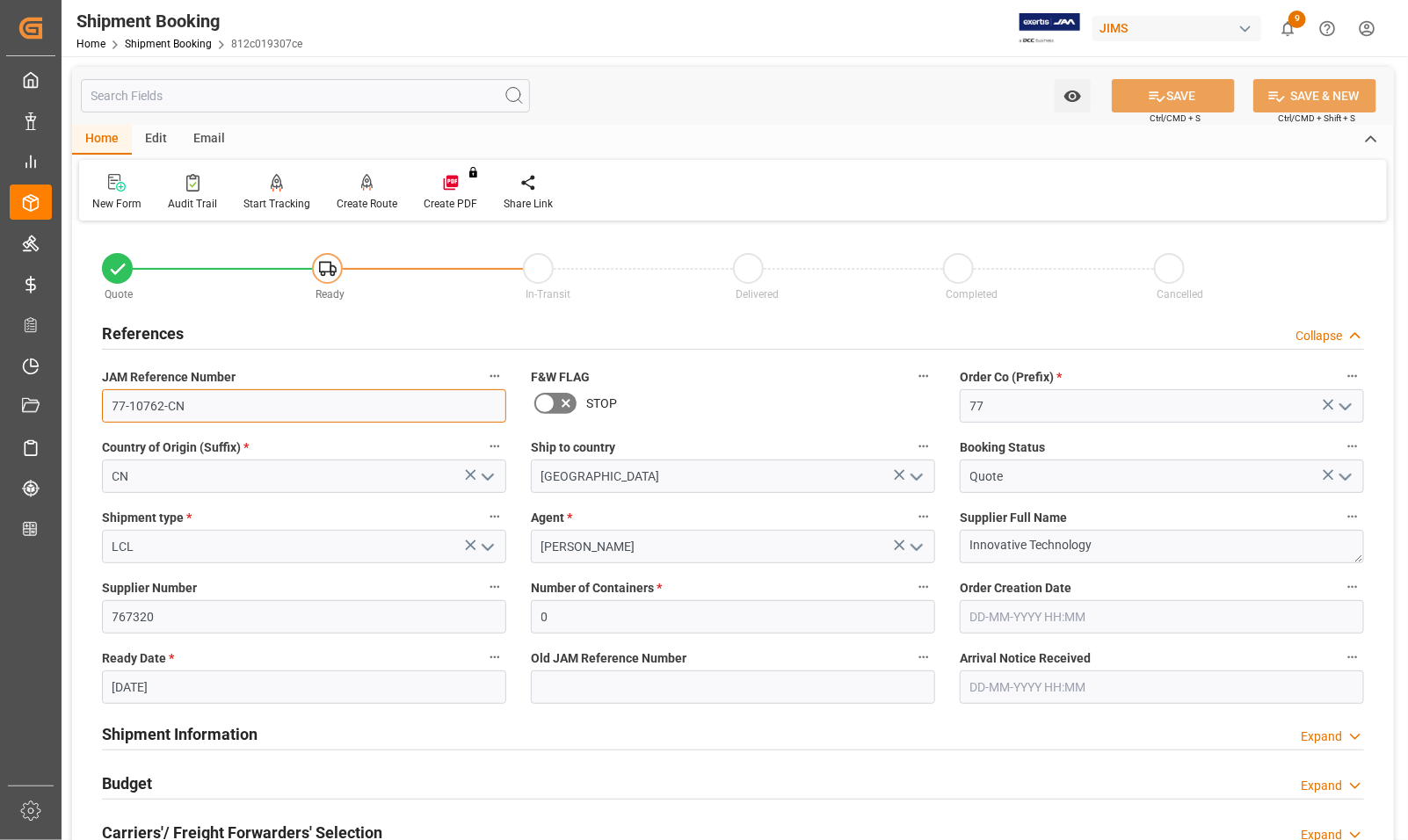
drag, startPoint x: 190, startPoint y: 405, endPoint x: 73, endPoint y: 405, distance: 117.0
click at [73, 405] on div "Quote Ready In-Transit Delivered Completed Cancelled References Collapse JAM Re…" at bounding box center [733, 772] width 1322 height 1093
